Goal: Book appointment/travel/reservation

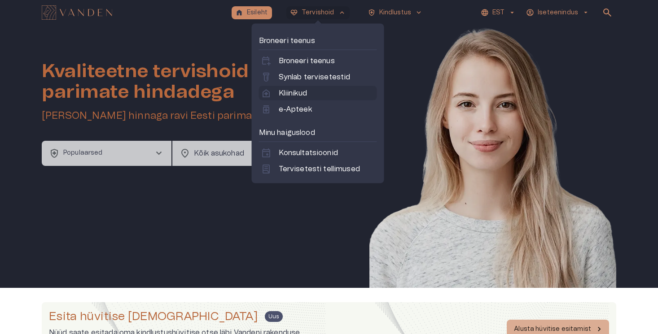
click at [299, 91] on p "Kliinikud" at bounding box center [293, 93] width 28 height 11
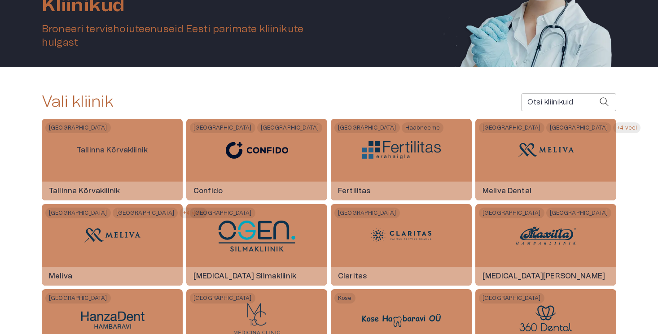
scroll to position [113, 0]
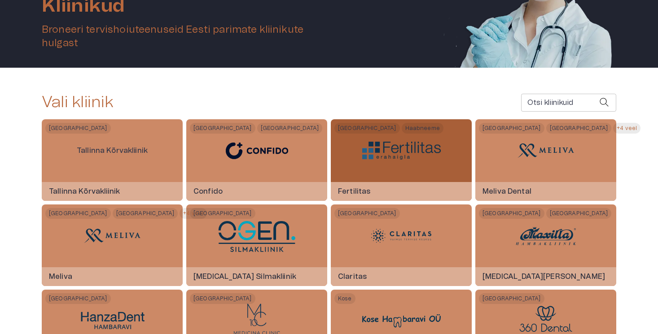
click at [387, 170] on div at bounding box center [401, 150] width 79 height 63
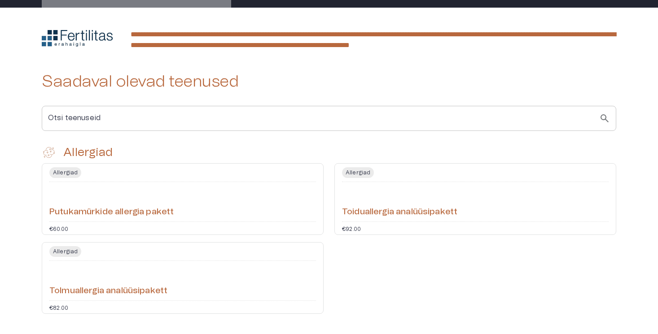
scroll to position [441, 0]
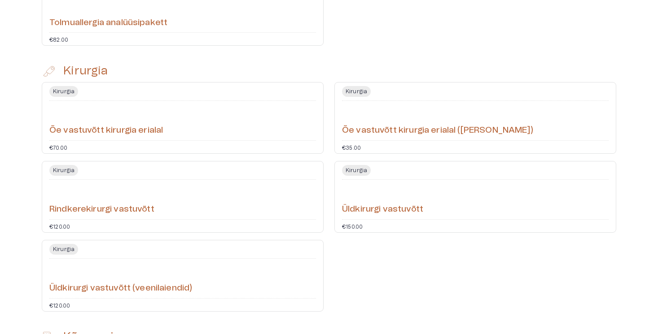
click at [385, 183] on div "Kirurgia Üldkirurgi vastuvõtt €150.00" at bounding box center [475, 197] width 282 height 72
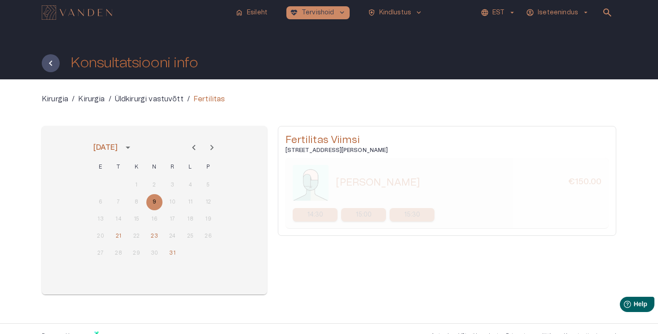
click at [356, 219] on p "15:00" at bounding box center [364, 215] width 16 height 9
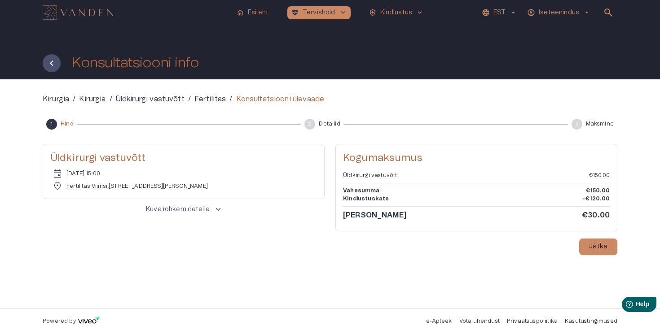
click at [498, 18] on button "EST" at bounding box center [499, 12] width 38 height 13
click at [498, 53] on li "Inglise" at bounding box center [504, 51] width 45 height 16
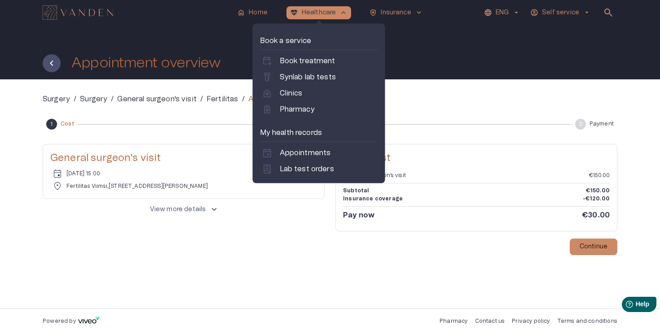
click at [299, 94] on p "Clinics" at bounding box center [291, 93] width 23 height 11
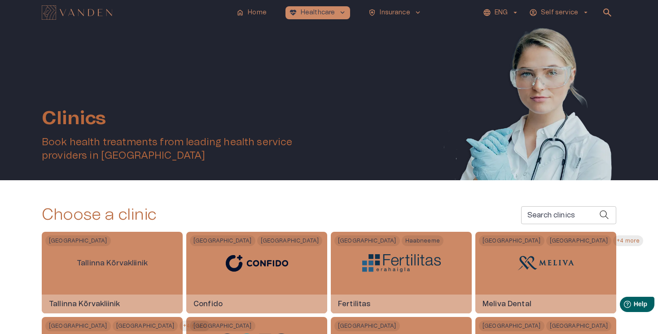
click at [555, 217] on input "Search clinics" at bounding box center [560, 216] width 78 height 18
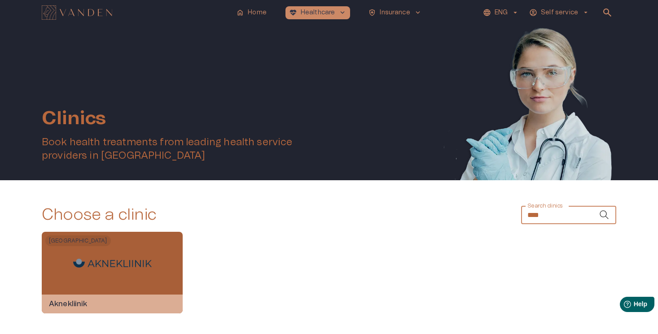
type input "****"
click at [144, 273] on div at bounding box center [112, 263] width 79 height 63
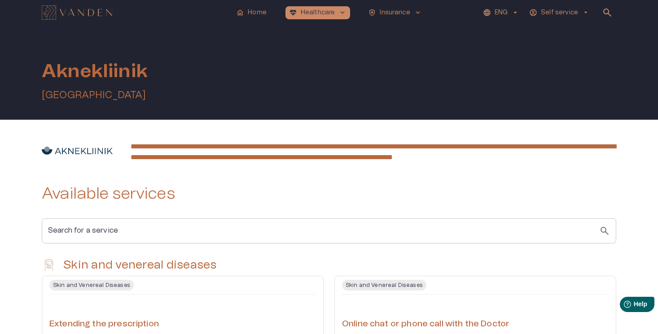
scroll to position [144, 0]
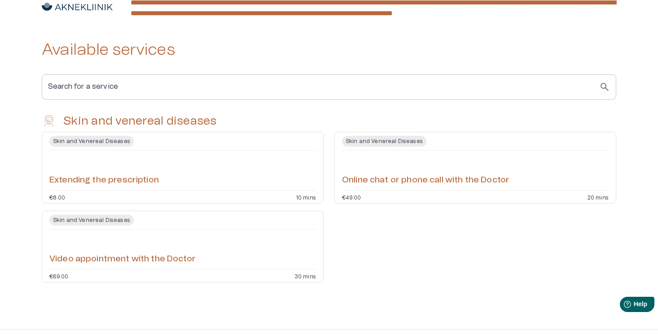
click at [228, 254] on div "Video appointment with the Doctor" at bounding box center [182, 249] width 267 height 32
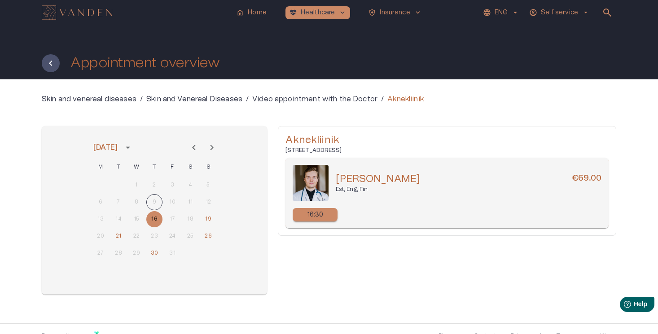
click at [325, 216] on div "16:30" at bounding box center [315, 214] width 45 height 13
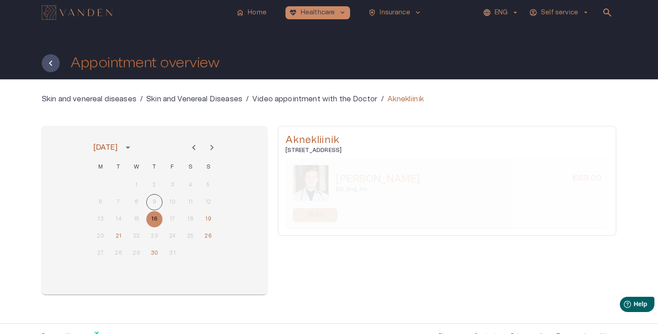
scroll to position [144, 0]
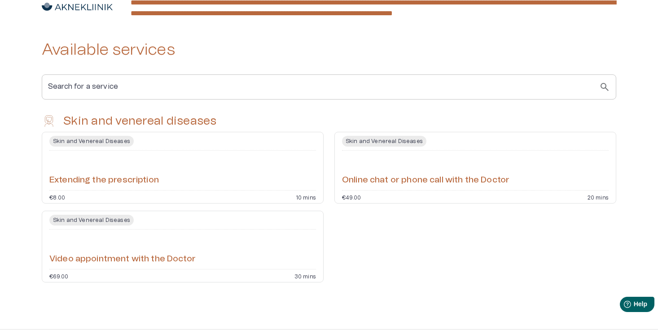
click at [394, 182] on h6 "Online chat or phone call with the Doctor" at bounding box center [425, 181] width 167 height 12
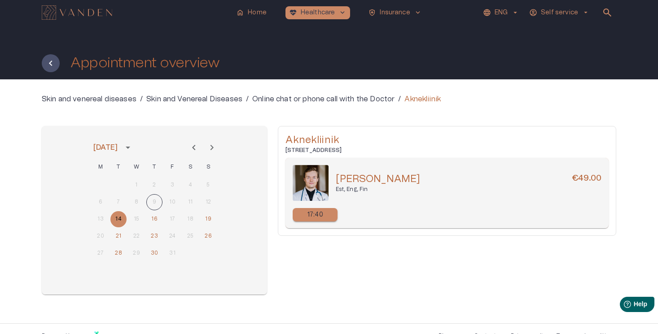
click at [307, 221] on div "17:40" at bounding box center [315, 214] width 45 height 13
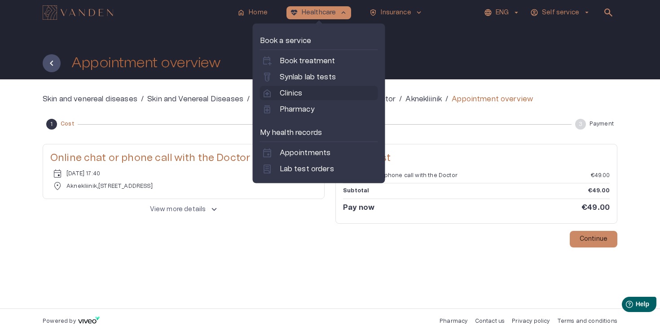
click at [294, 96] on p "Clinics" at bounding box center [291, 93] width 23 height 11
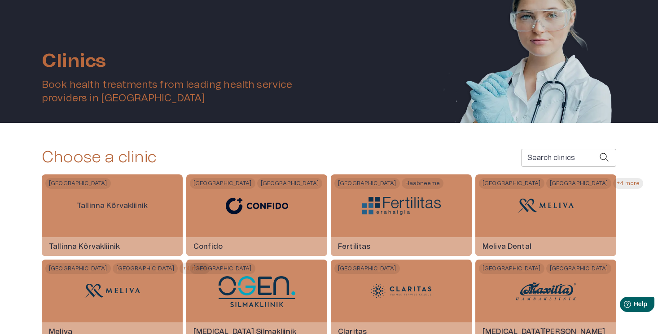
scroll to position [145, 0]
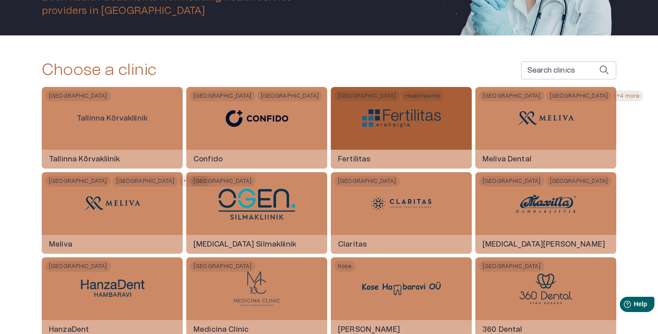
click at [368, 155] on h6 "Fertilitas" at bounding box center [354, 159] width 47 height 24
